Goal: Task Accomplishment & Management: Use online tool/utility

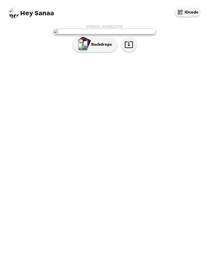
click at [102, 47] on p "Backdrops" at bounding box center [100, 44] width 23 height 6
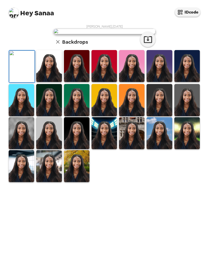
click at [43, 82] on img at bounding box center [49, 66] width 26 height 32
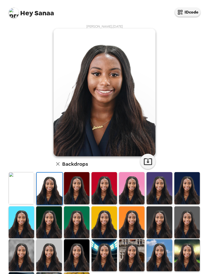
click at [158, 220] on img at bounding box center [160, 222] width 26 height 32
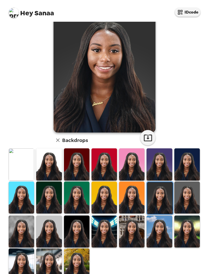
scroll to position [23, 0]
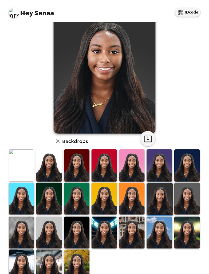
click at [19, 228] on img at bounding box center [22, 232] width 26 height 32
